Goal: Transaction & Acquisition: Purchase product/service

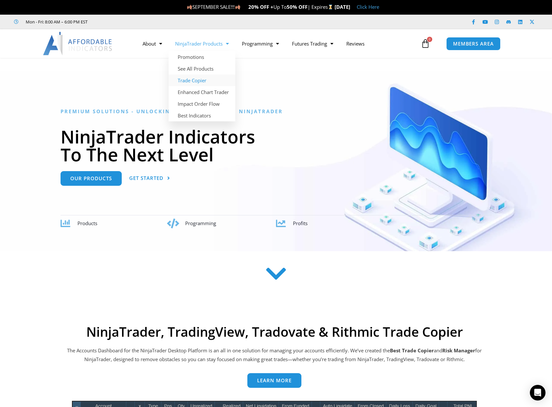
click at [208, 80] on link "Trade Copier" at bounding box center [202, 81] width 67 height 12
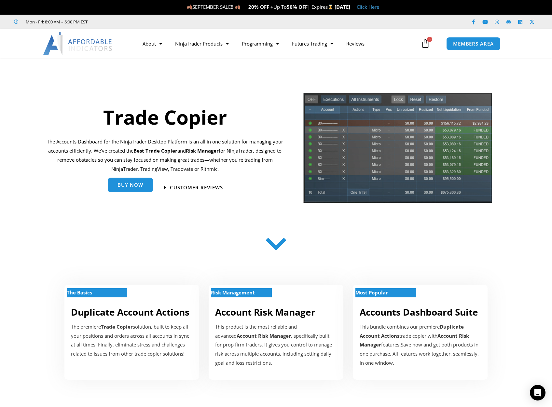
click at [137, 190] on link "Buy Now" at bounding box center [130, 185] width 45 height 15
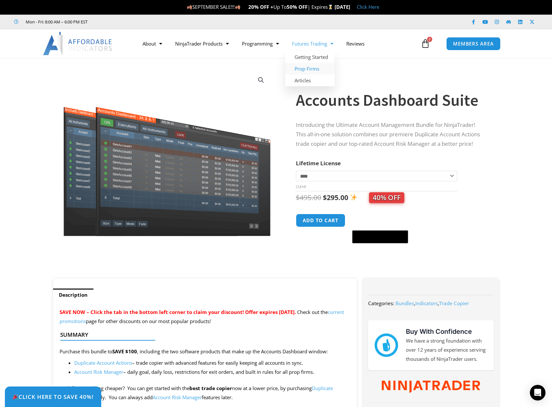
click at [298, 72] on link "Prop Firms" at bounding box center [310, 69] width 49 height 12
